Goal: Task Accomplishment & Management: Manage account settings

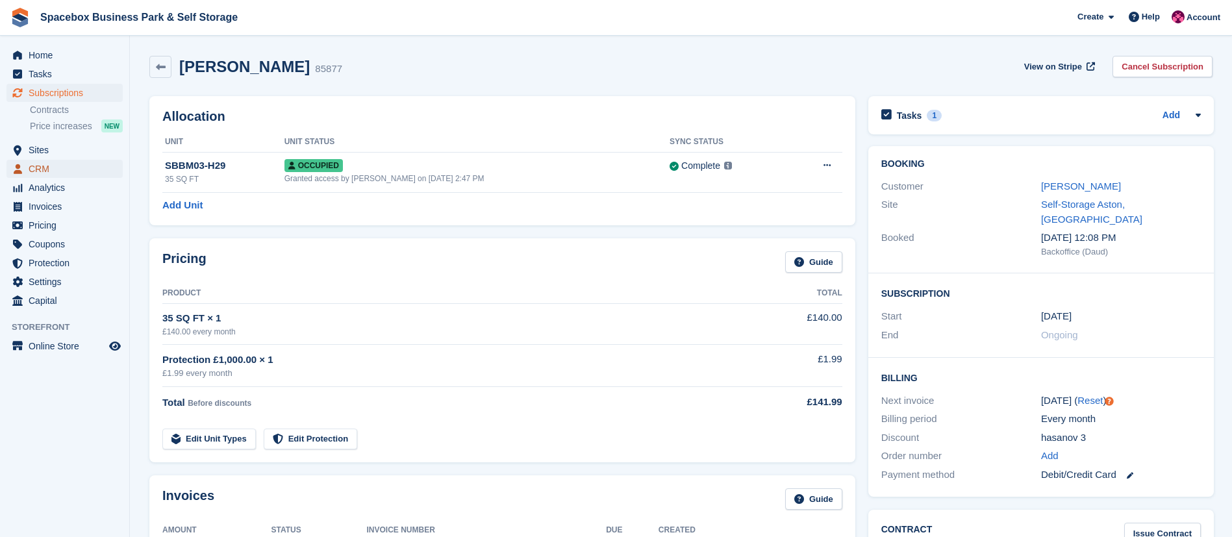
click at [60, 162] on span "CRM" at bounding box center [68, 169] width 78 height 18
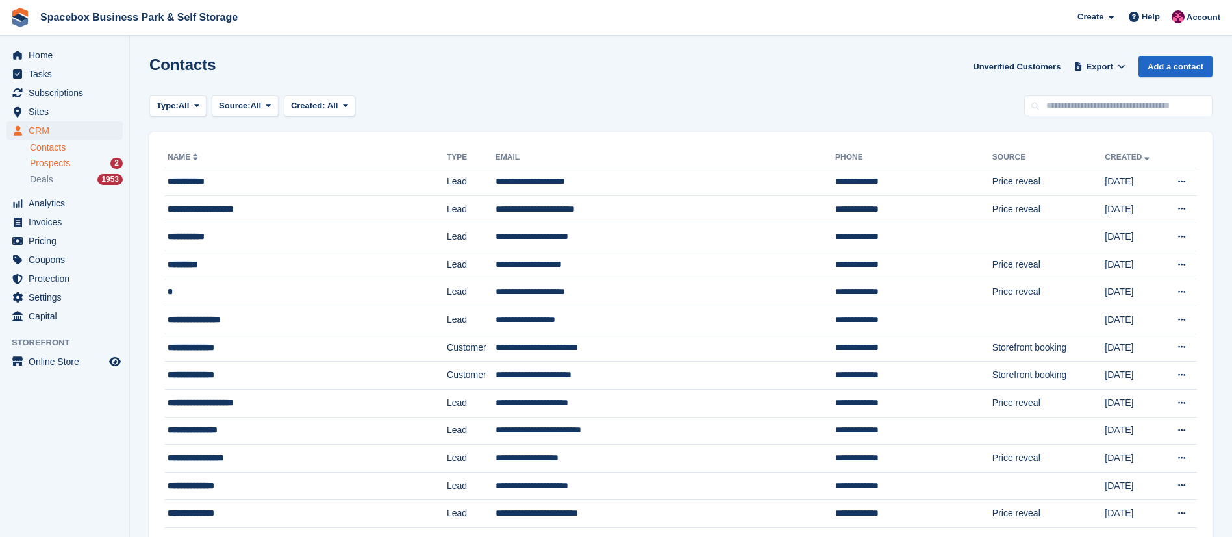
click at [71, 162] on div "Prospects 2" at bounding box center [76, 163] width 93 height 12
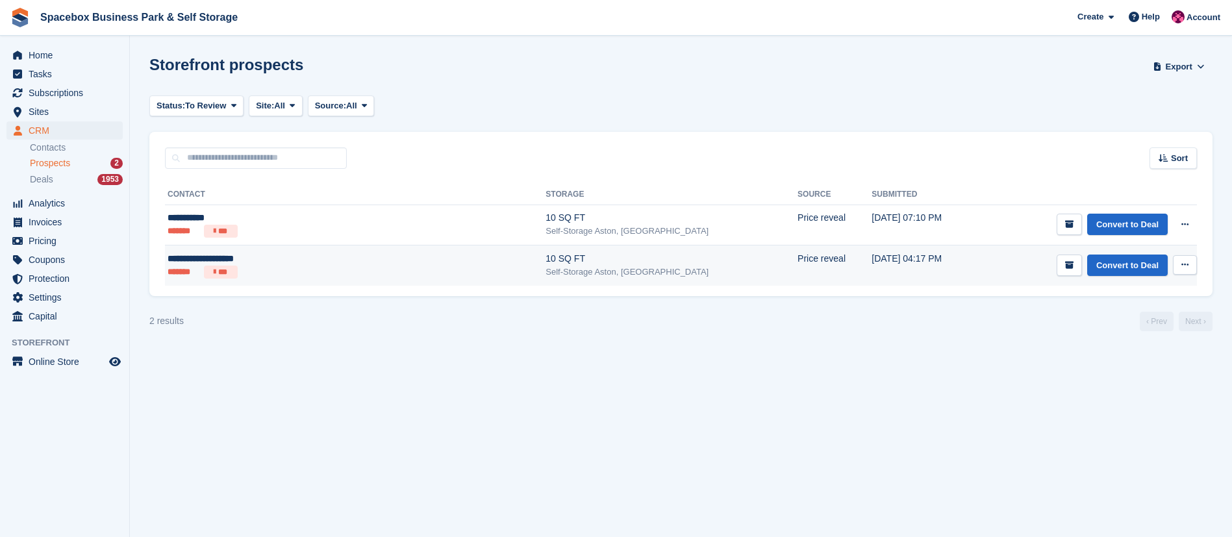
click at [546, 247] on td "10 SQ FT Self-Storage Aston, [GEOGRAPHIC_DATA]" at bounding box center [672, 265] width 252 height 40
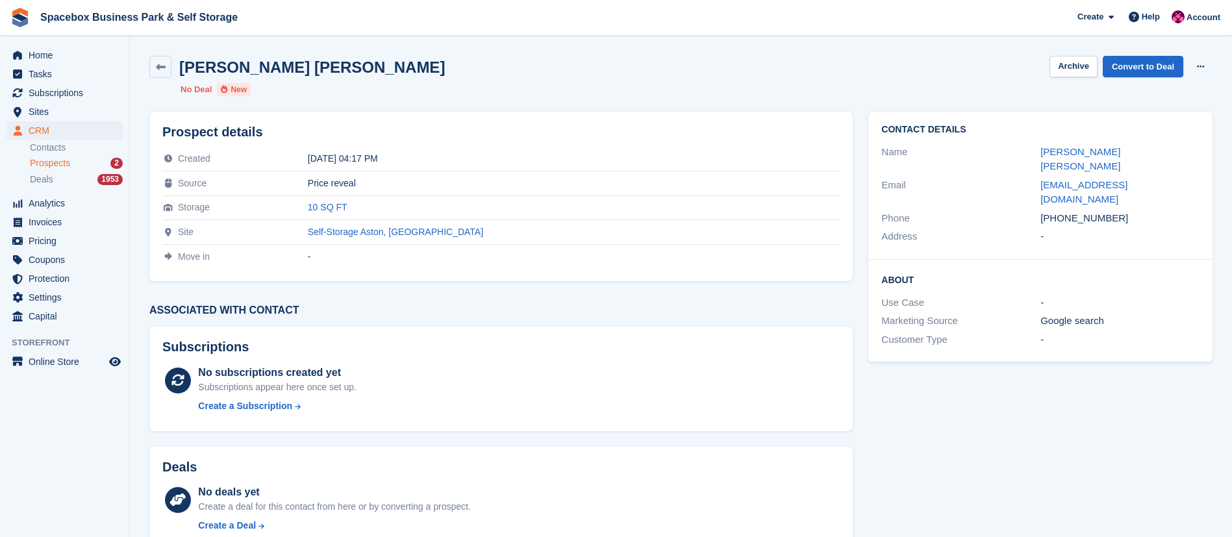
scroll to position [35, 0]
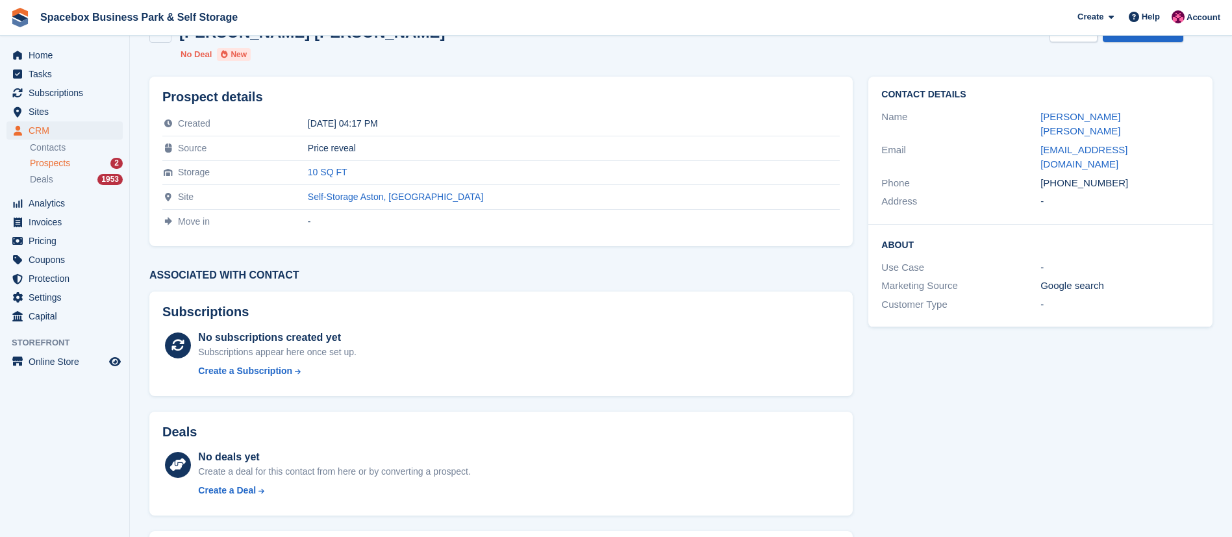
copy div "7895847242"
drag, startPoint x: 1058, startPoint y: 151, endPoint x: 1116, endPoint y: 153, distance: 58.5
click at [1116, 176] on div "[PHONE_NUMBER]" at bounding box center [1119, 183] width 159 height 15
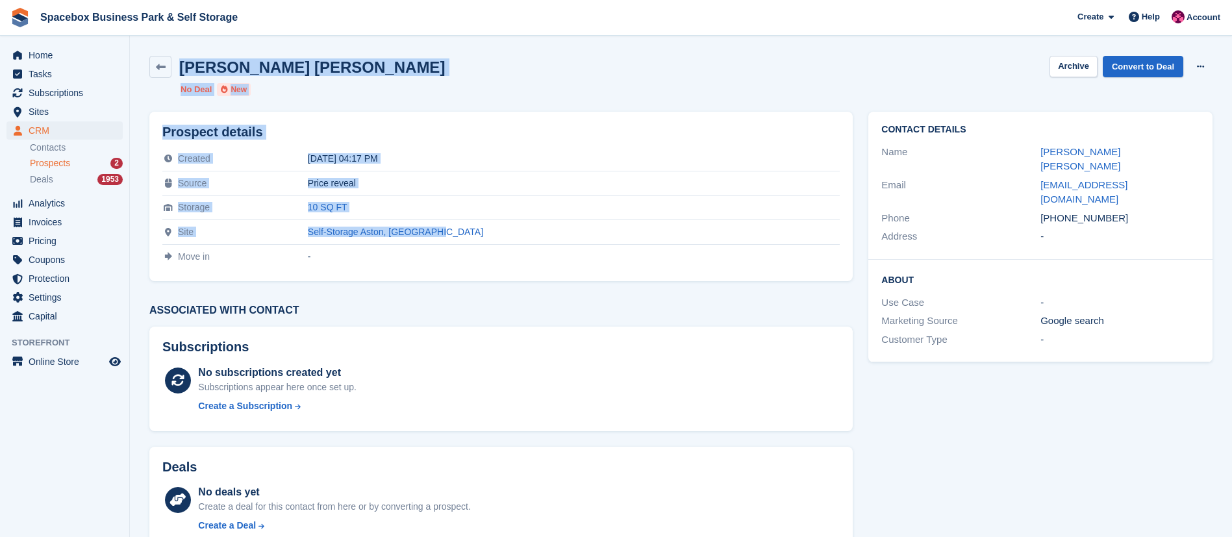
drag, startPoint x: 179, startPoint y: 70, endPoint x: 478, endPoint y: 236, distance: 341.9
click at [478, 236] on div "[PERSON_NAME] [PERSON_NAME] Archive Convert to Deal Delete prospect No Deal New…" at bounding box center [680, 363] width 1063 height 631
click at [580, 192] on td "Price reveal" at bounding box center [574, 183] width 533 height 25
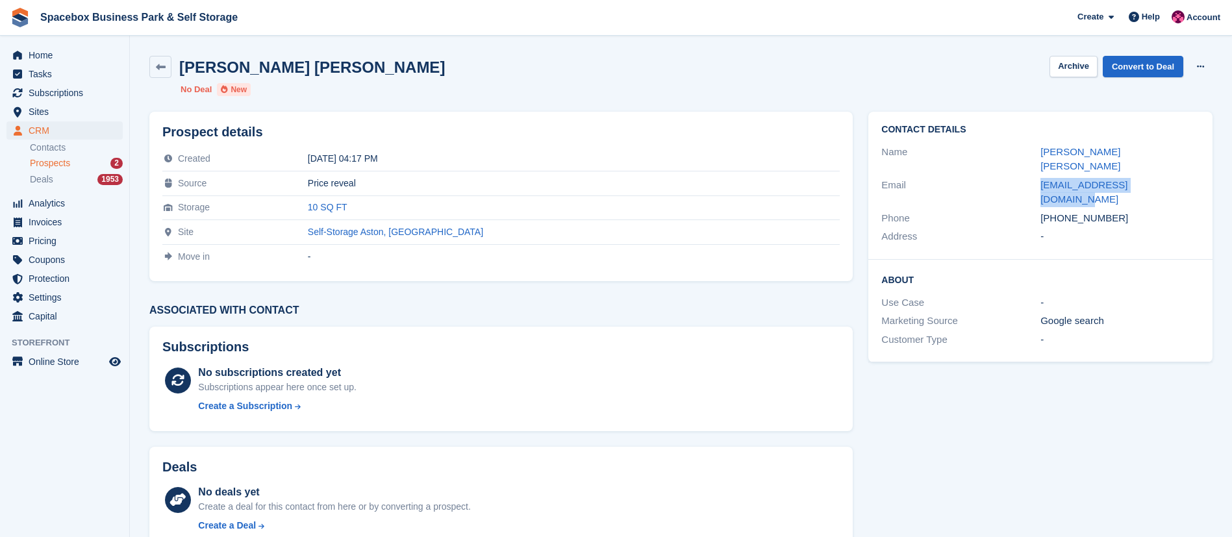
drag, startPoint x: 1184, startPoint y: 168, endPoint x: 1033, endPoint y: 176, distance: 150.9
click at [1033, 176] on div "Email [EMAIL_ADDRESS][DOMAIN_NAME]" at bounding box center [1040, 192] width 318 height 33
copy div "[EMAIL_ADDRESS][DOMAIN_NAME]"
click at [1152, 66] on link "Convert to Deal" at bounding box center [1143, 66] width 81 height 21
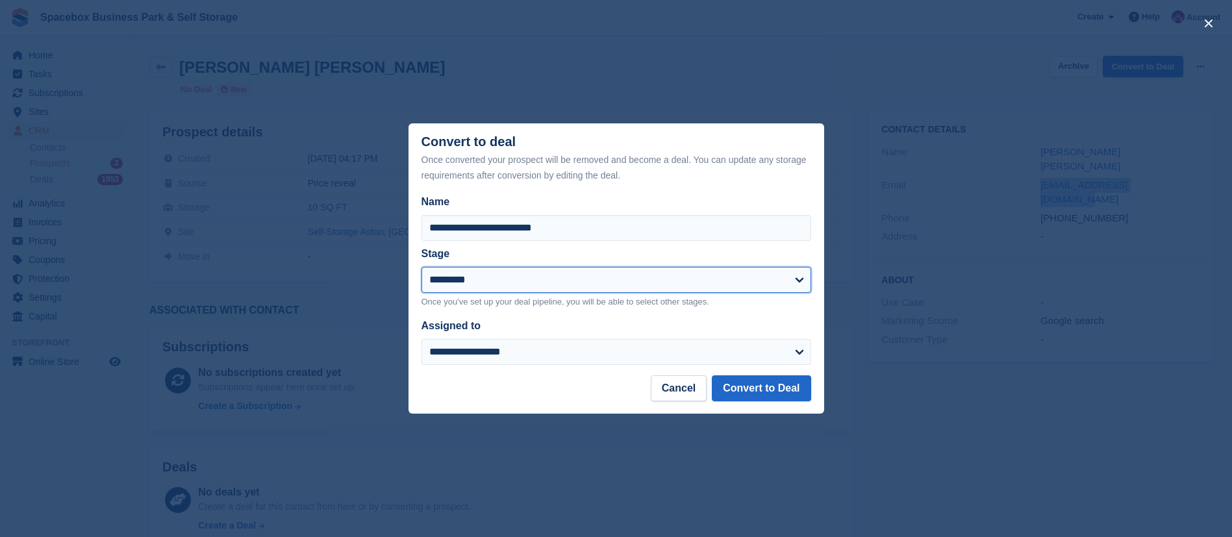
click at [538, 286] on select "**********" at bounding box center [616, 280] width 390 height 26
select select "****"
click at [421, 268] on select "**********" at bounding box center [616, 280] width 390 height 26
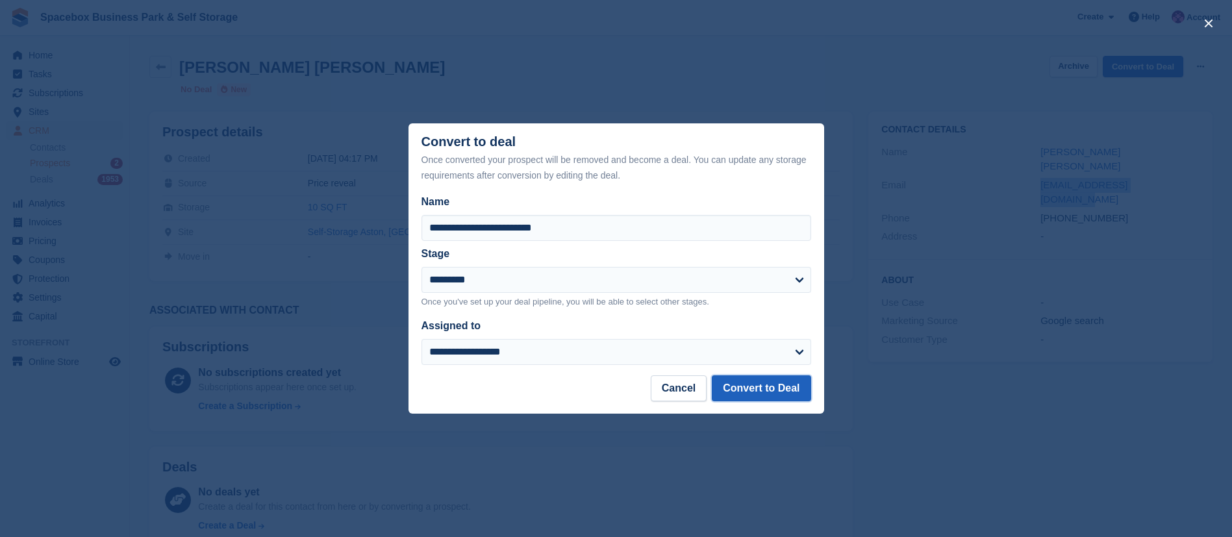
click at [747, 397] on button "Convert to Deal" at bounding box center [761, 388] width 99 height 26
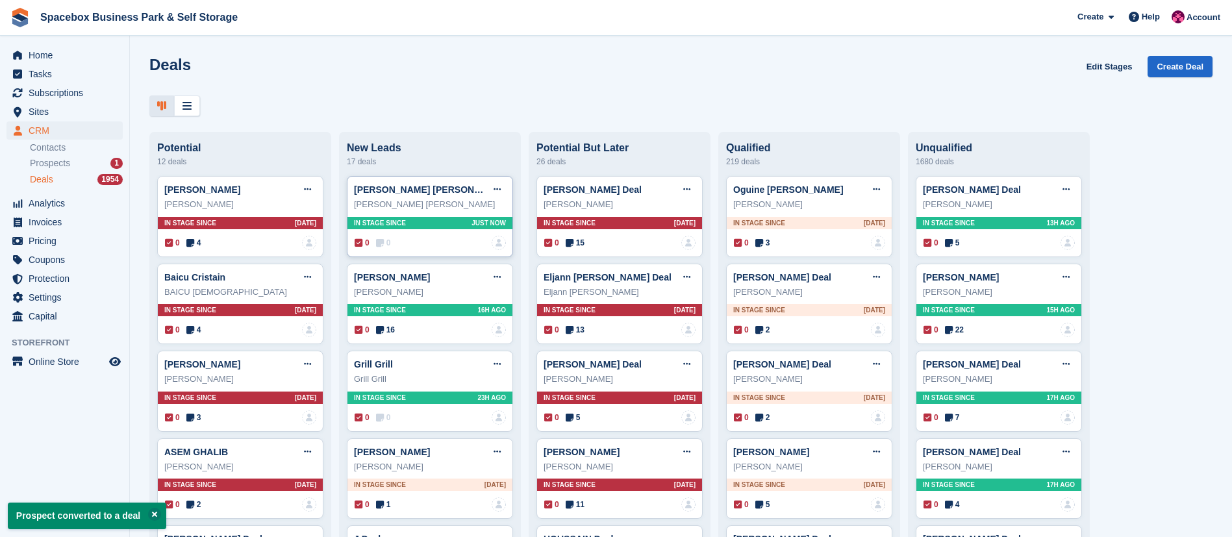
click at [441, 223] on div "In stage since Just now" at bounding box center [429, 223] width 165 height 12
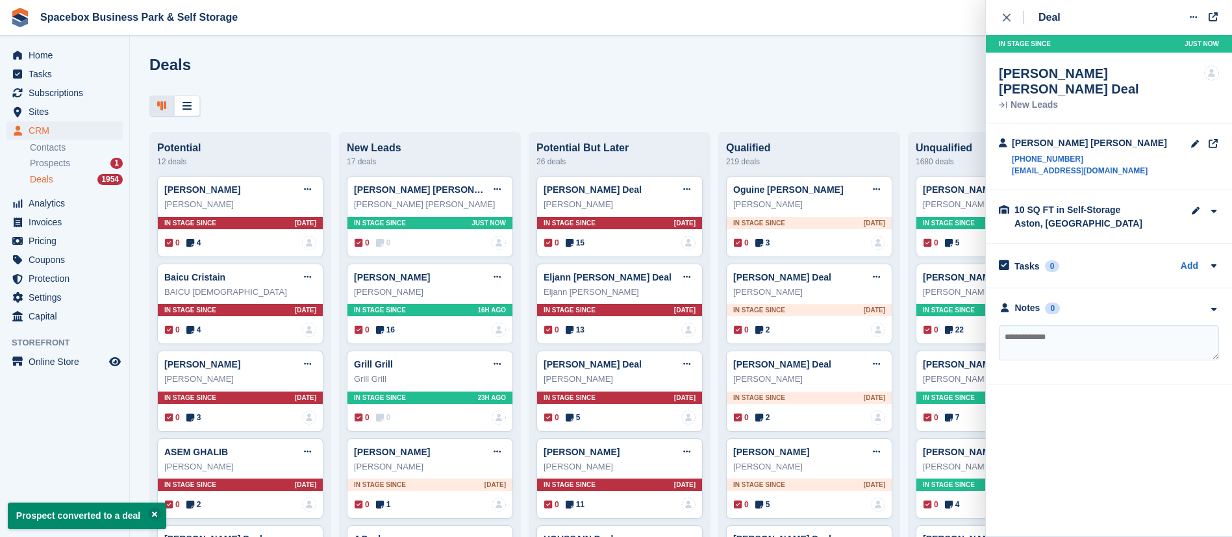
click at [1062, 328] on textarea at bounding box center [1109, 342] width 220 height 35
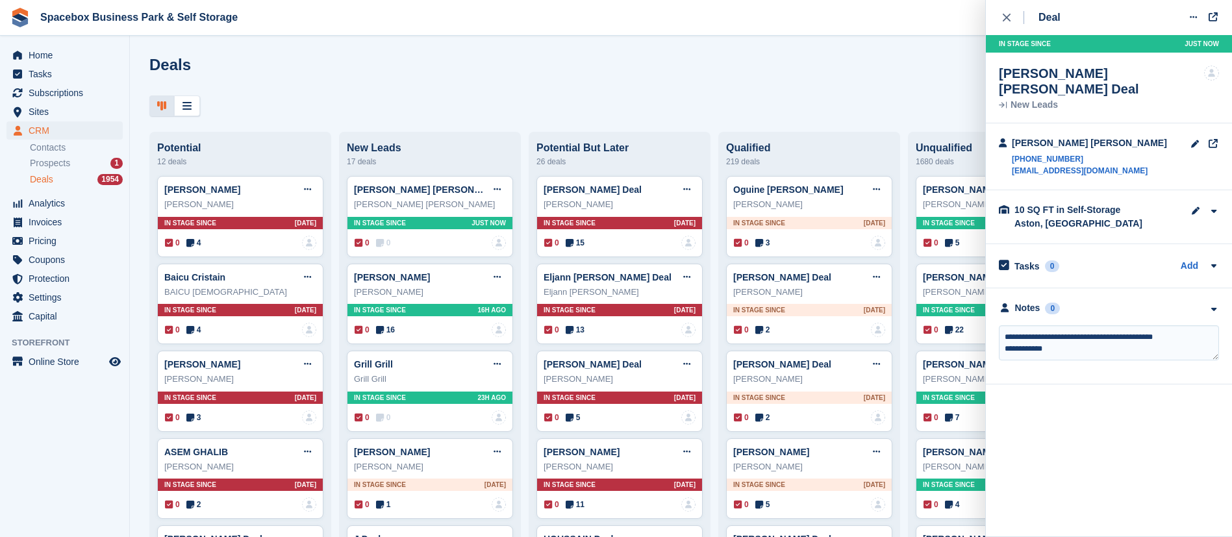
type textarea "**********"
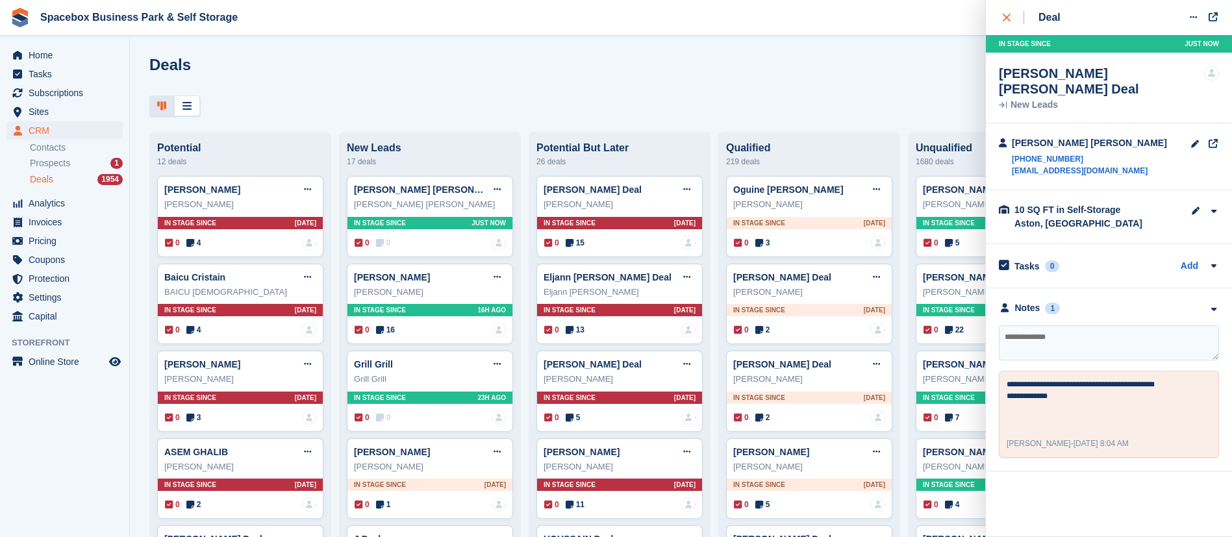
click at [1001, 14] on button "close" at bounding box center [1013, 17] width 29 height 35
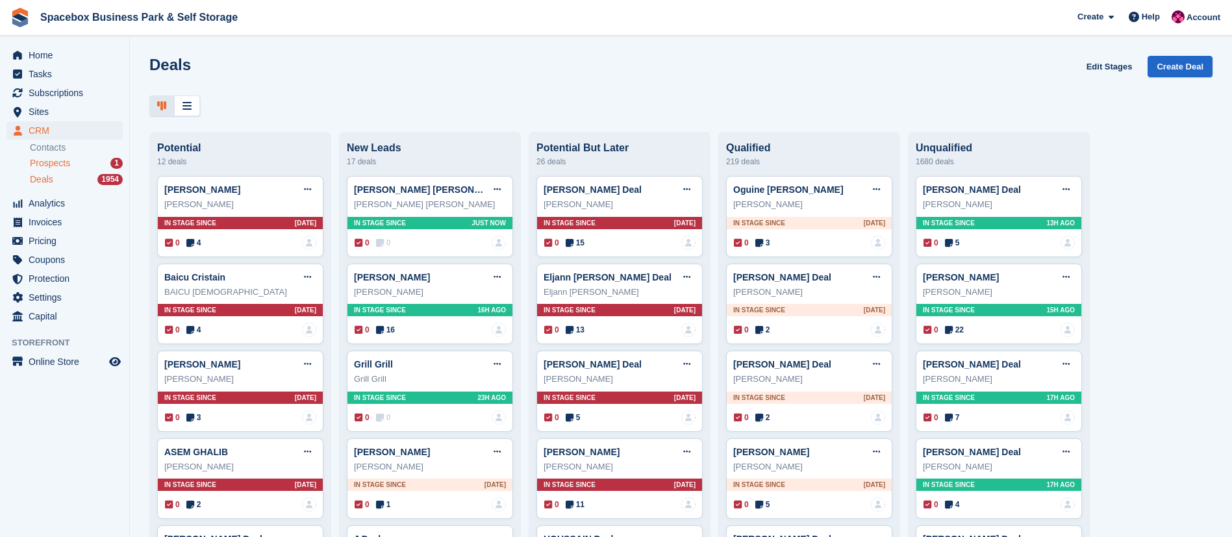
click at [49, 159] on span "Prospects" at bounding box center [50, 163] width 40 height 12
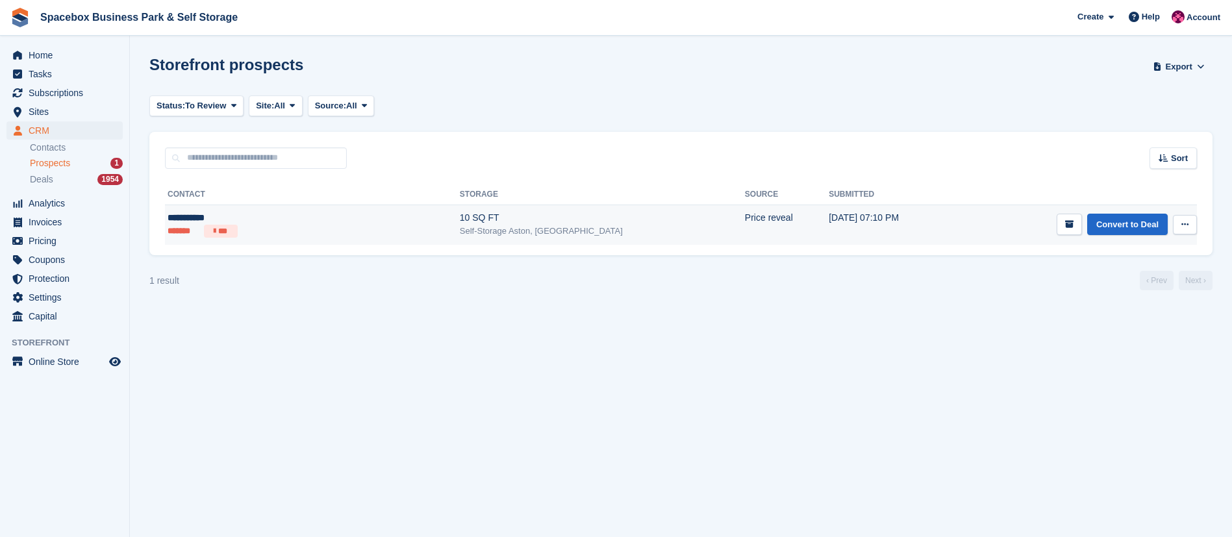
click at [460, 223] on div "10 SQ FT" at bounding box center [602, 218] width 285 height 14
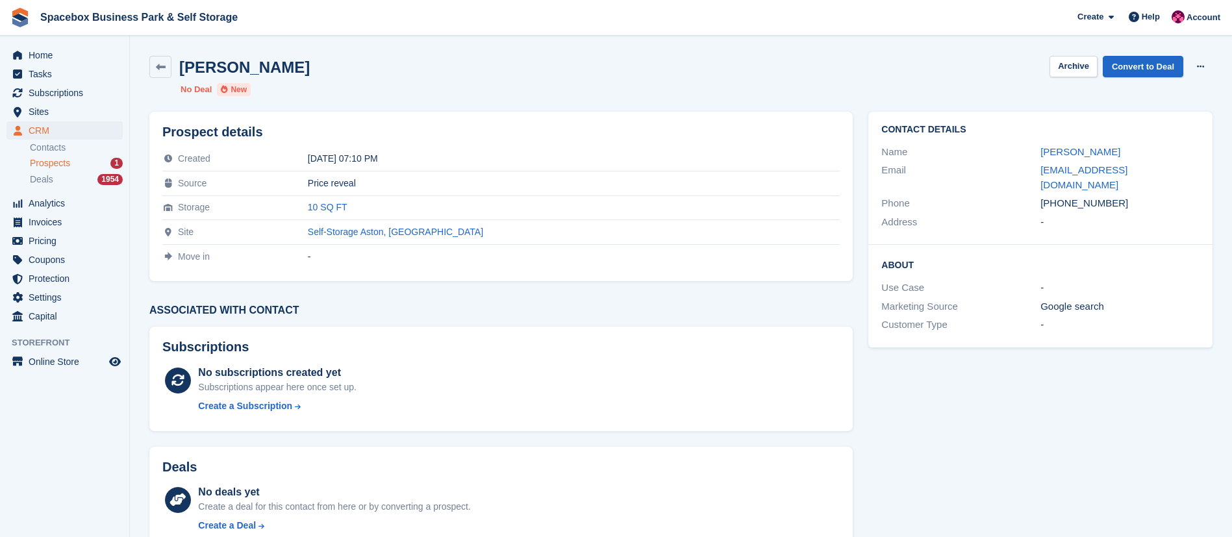
copy div "7498882503"
drag, startPoint x: 1059, startPoint y: 187, endPoint x: 1123, endPoint y: 190, distance: 64.4
click at [1123, 196] on div "+447498882503" at bounding box center [1119, 203] width 159 height 15
drag, startPoint x: 178, startPoint y: 66, endPoint x: 281, endPoint y: 73, distance: 102.8
click at [281, 73] on div "Saima Latif Archive Convert to Deal Delete prospect" at bounding box center [680, 67] width 1063 height 22
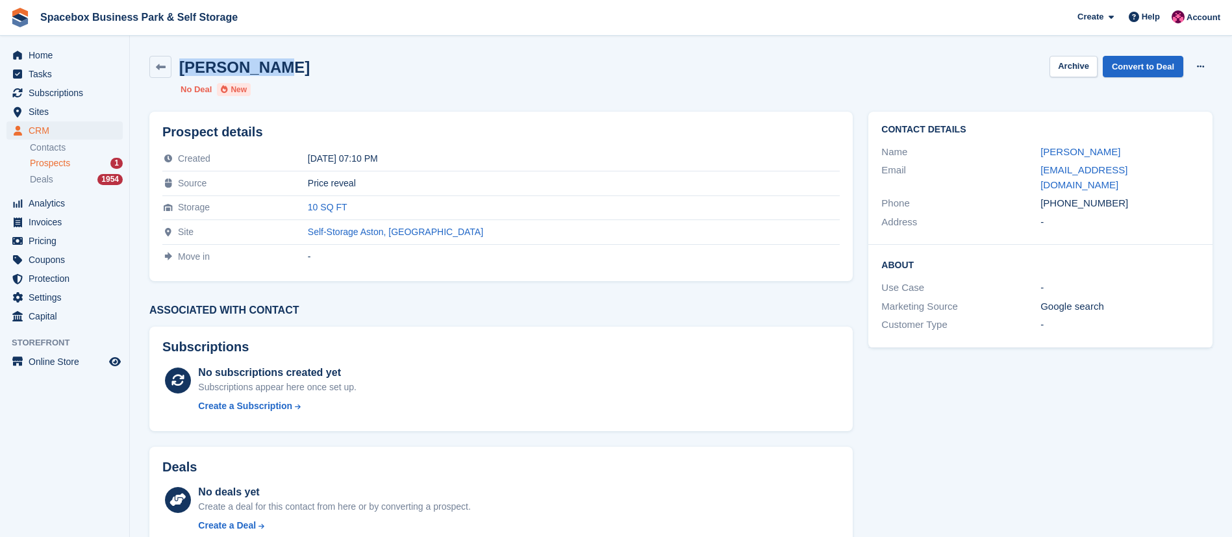
click at [281, 73] on div "Saima Latif Archive Convert to Deal Delete prospect" at bounding box center [680, 67] width 1063 height 22
drag, startPoint x: 264, startPoint y: 72, endPoint x: 181, endPoint y: 69, distance: 83.2
click at [181, 69] on div "Saima Latif Archive Convert to Deal Delete prospect" at bounding box center [680, 67] width 1063 height 22
click at [288, 66] on div "Saima Latif Archive Convert to Deal Delete prospect" at bounding box center [680, 67] width 1063 height 22
drag, startPoint x: 260, startPoint y: 66, endPoint x: 164, endPoint y: 75, distance: 96.6
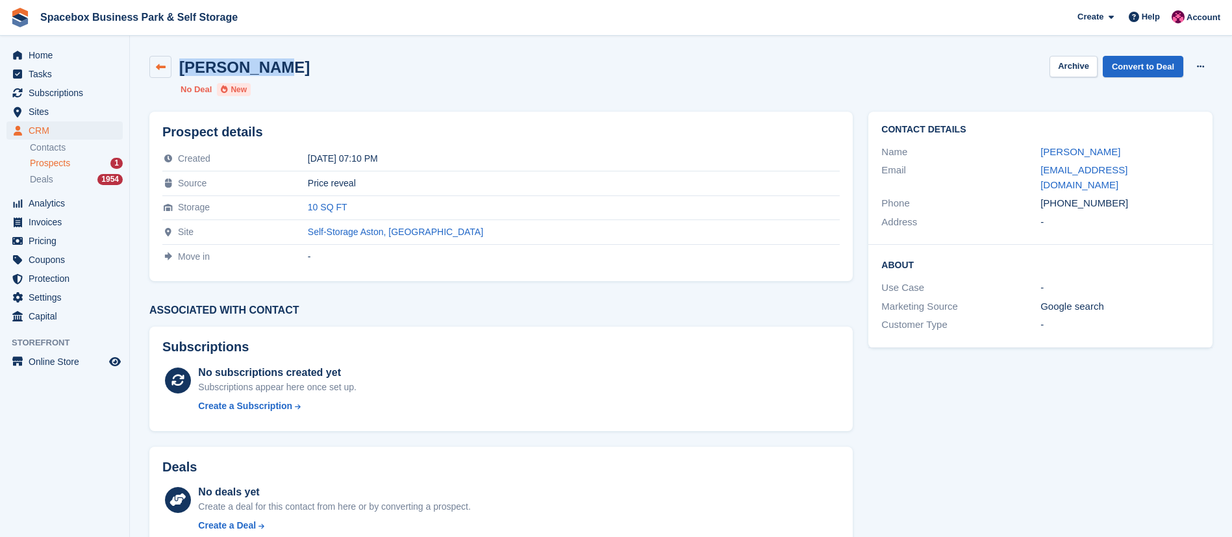
click at [164, 75] on div "Saima Latif Archive Convert to Deal Delete prospect" at bounding box center [680, 67] width 1063 height 22
click at [317, 63] on div "Saima Latif Archive Convert to Deal Delete prospect" at bounding box center [680, 67] width 1063 height 22
drag, startPoint x: 262, startPoint y: 71, endPoint x: 181, endPoint y: 68, distance: 81.2
click at [181, 68] on div "Saima Latif Archive Convert to Deal Delete prospect" at bounding box center [680, 67] width 1063 height 22
copy div "7498882503"
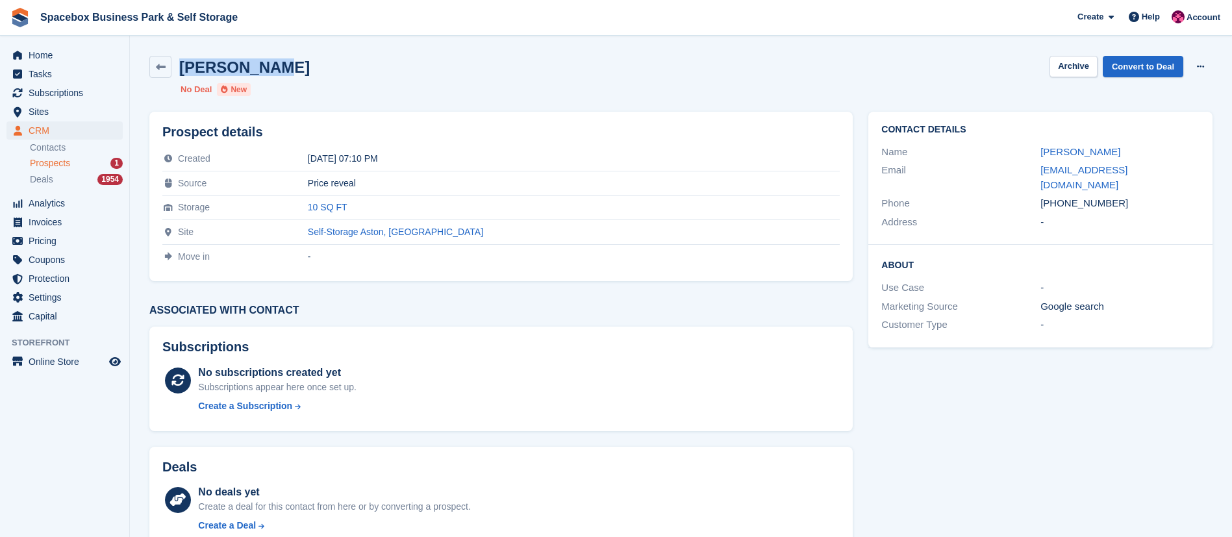
drag, startPoint x: 1058, startPoint y: 189, endPoint x: 1122, endPoint y: 189, distance: 64.3
click at [1122, 196] on div "+447498882503" at bounding box center [1119, 203] width 159 height 15
drag, startPoint x: 1169, startPoint y: 168, endPoint x: 1020, endPoint y: 175, distance: 148.9
click at [1020, 175] on div "Email daniahoorab@gmail.com" at bounding box center [1040, 177] width 318 height 33
copy div "daniahoorab@gmail.com"
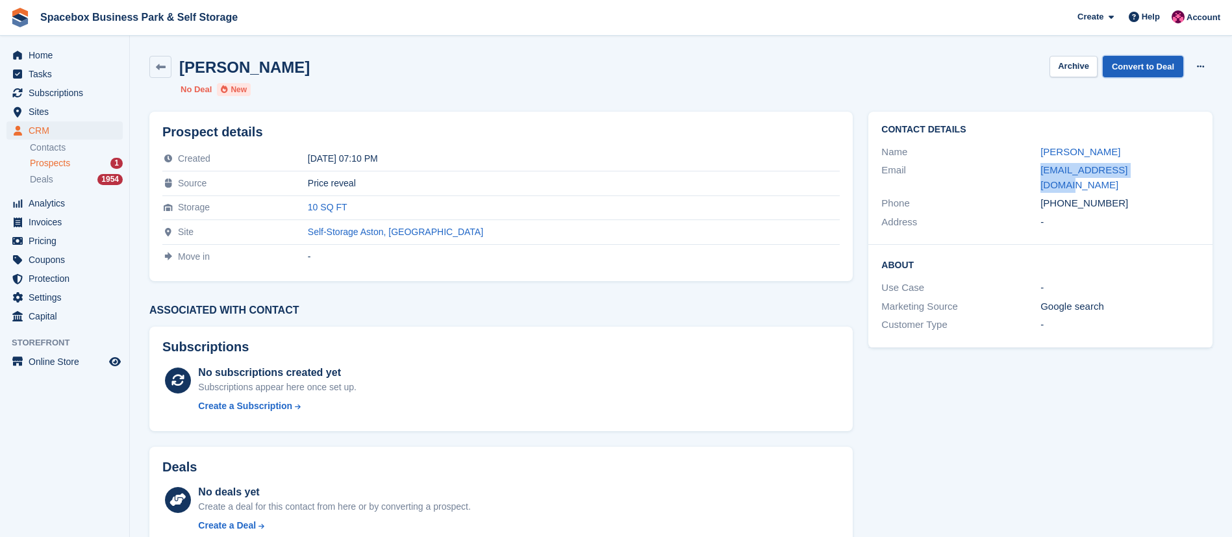
click at [1154, 66] on link "Convert to Deal" at bounding box center [1143, 66] width 81 height 21
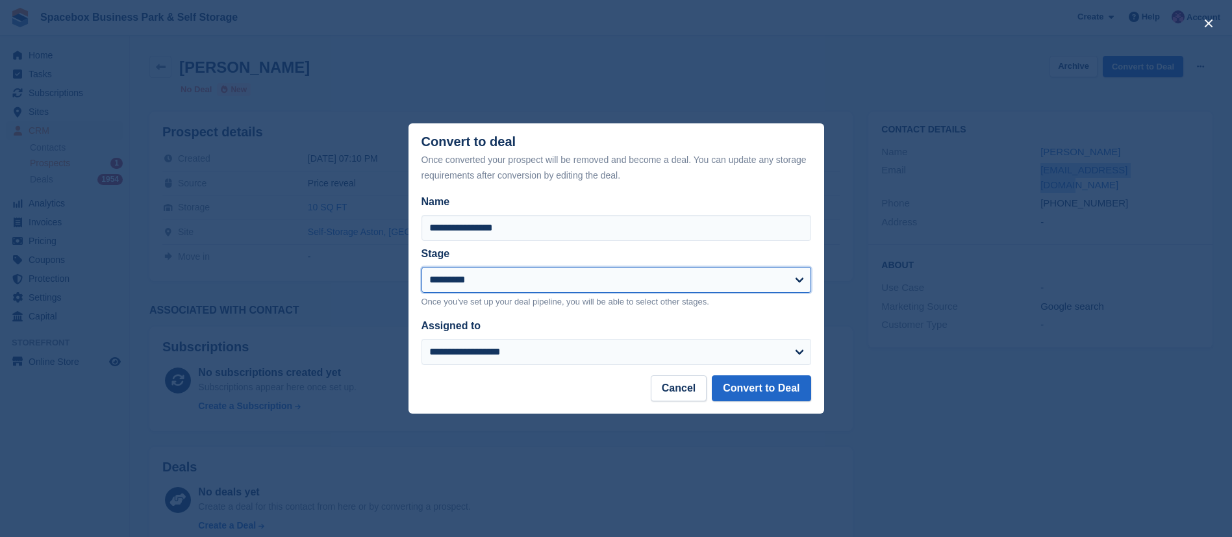
click at [483, 268] on select "**********" at bounding box center [616, 280] width 390 height 26
click at [421, 268] on select "**********" at bounding box center [616, 280] width 390 height 26
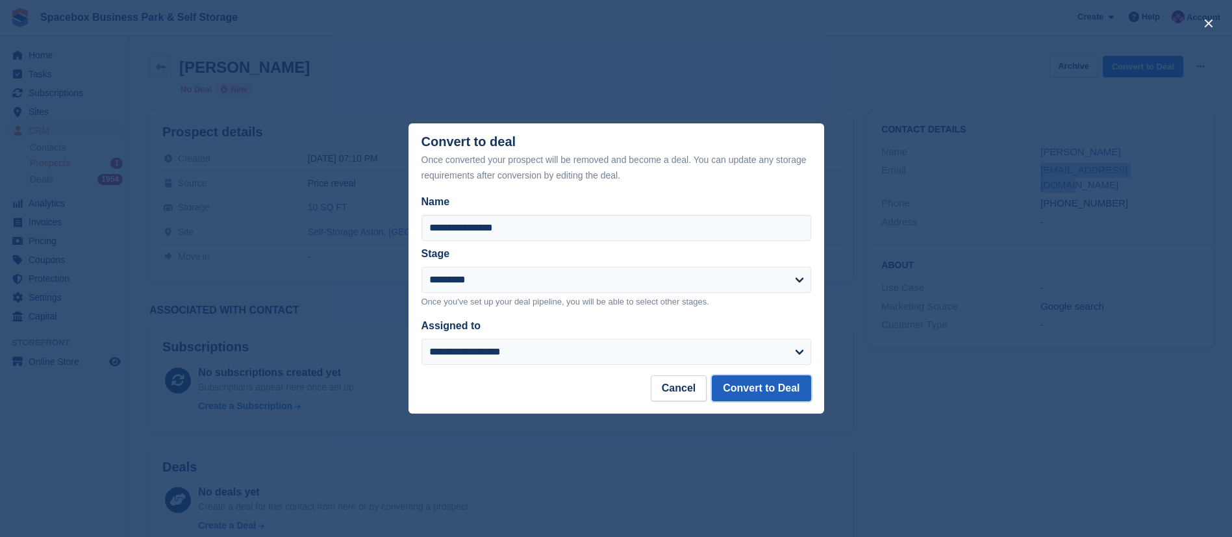
click at [756, 397] on button "Convert to Deal" at bounding box center [761, 388] width 99 height 26
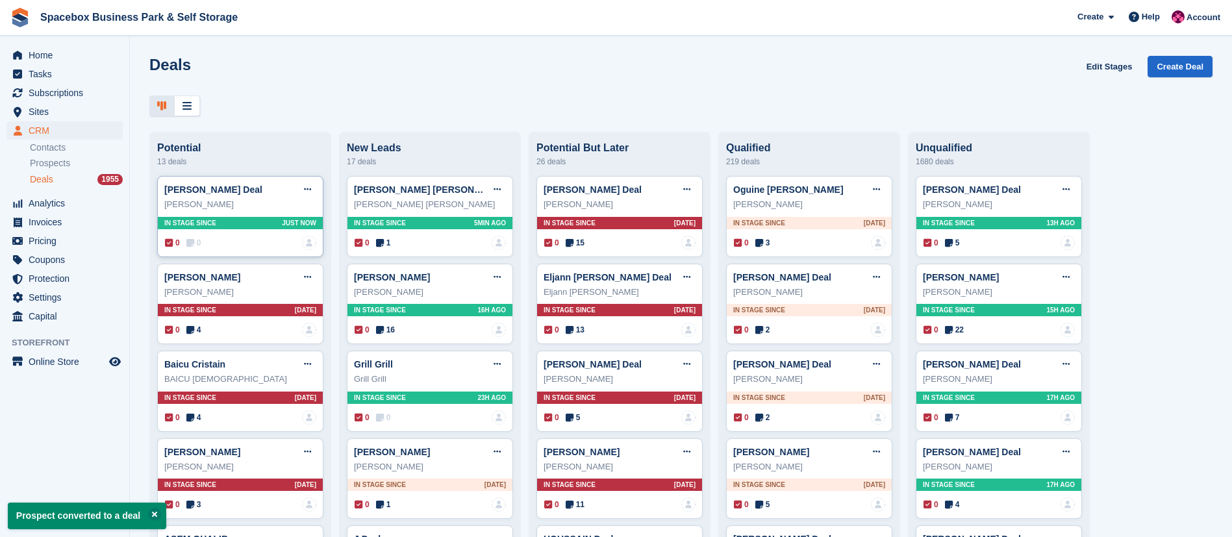
click at [283, 229] on div "In stage since Just now" at bounding box center [240, 223] width 165 height 12
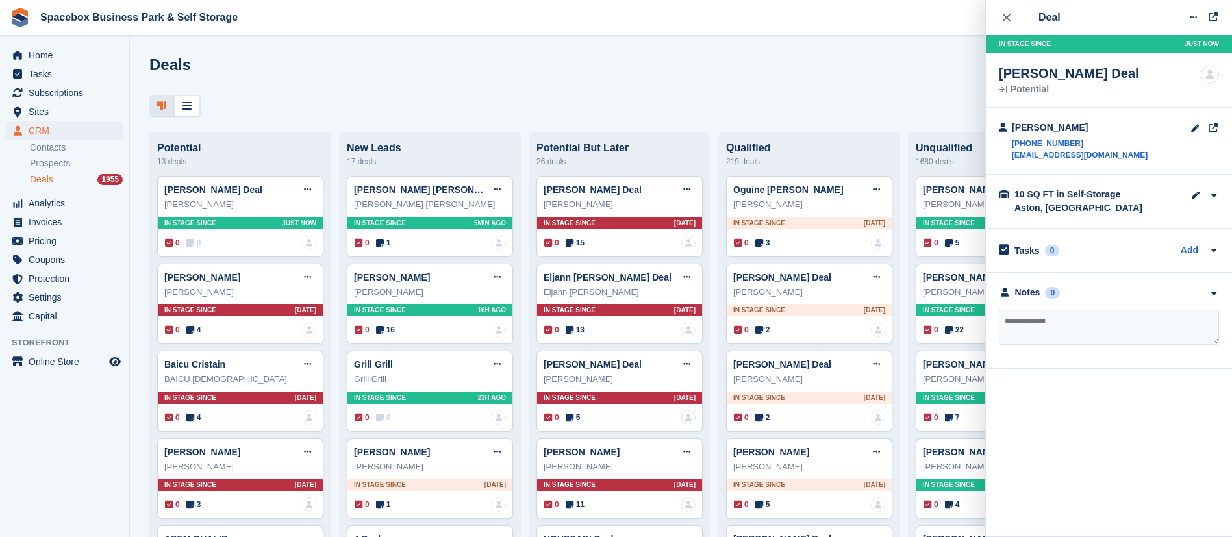
click at [1076, 330] on textarea at bounding box center [1109, 327] width 220 height 35
type textarea "**********"
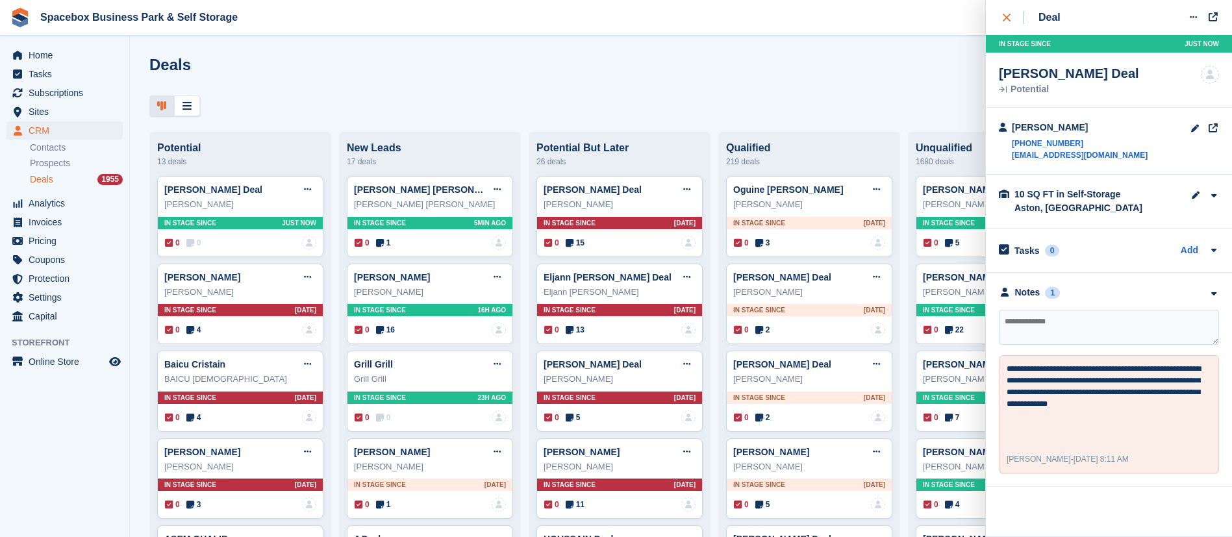
click at [1005, 18] on icon "close" at bounding box center [1007, 18] width 8 height 8
